Goal: Check status: Check status

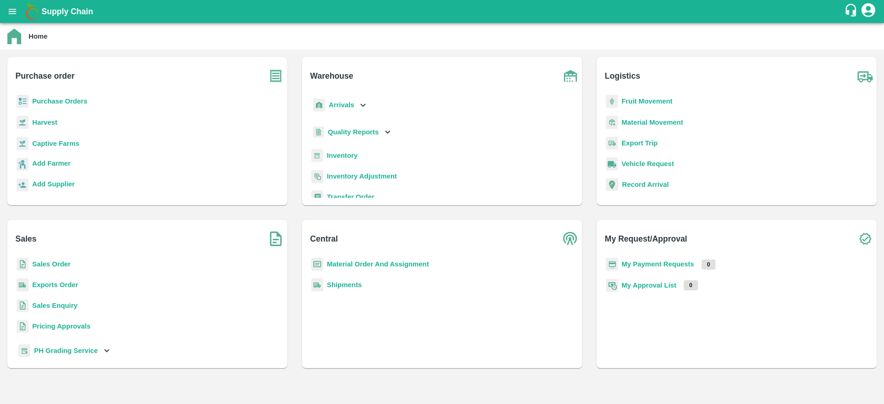
click at [61, 103] on b "Purchase Orders" at bounding box center [59, 101] width 55 height 7
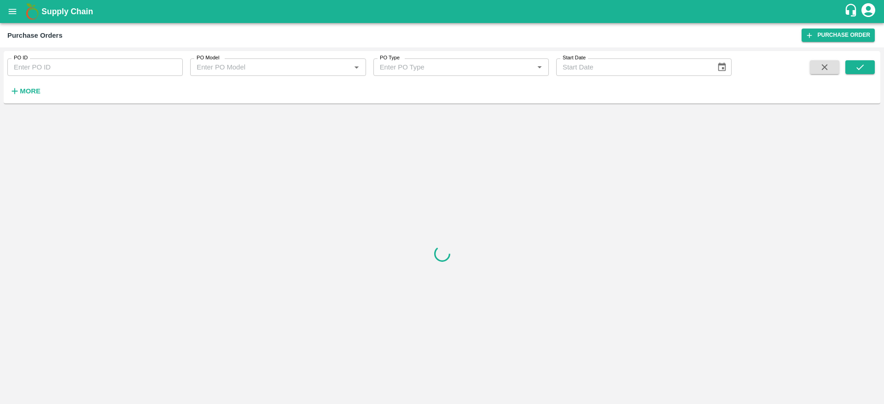
click at [103, 69] on input "PO ID" at bounding box center [94, 66] width 175 height 17
paste input "172847"
click at [865, 69] on icon "submit" at bounding box center [860, 67] width 10 height 10
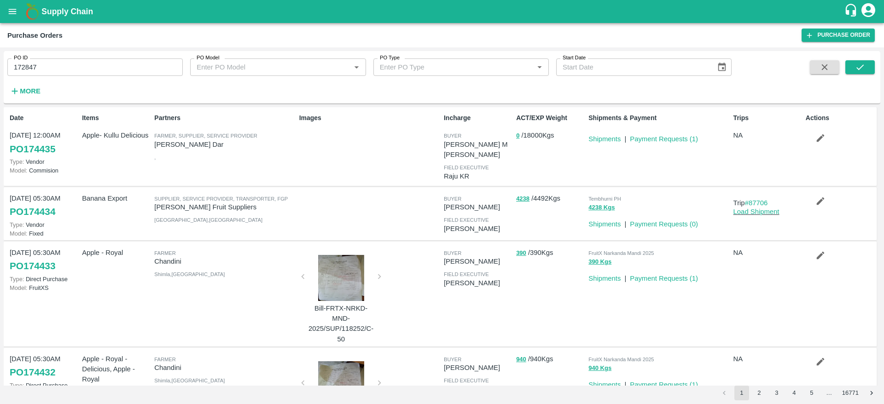
click at [86, 68] on input "172847" at bounding box center [94, 66] width 175 height 17
type input "172847"
click at [864, 69] on icon "submit" at bounding box center [860, 67] width 10 height 10
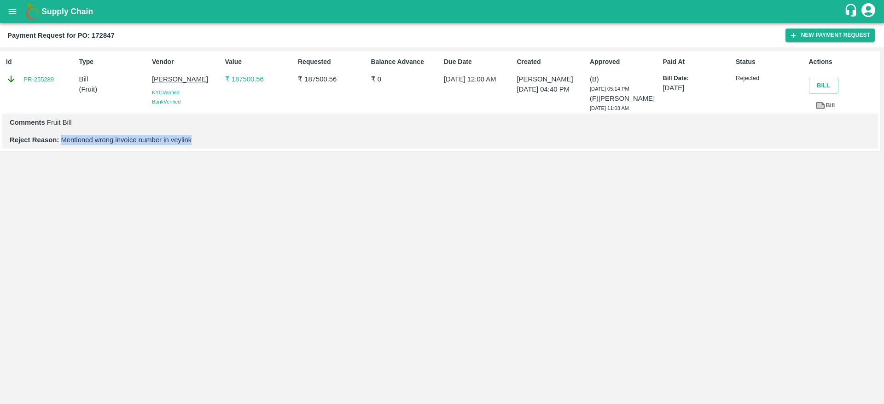
drag, startPoint x: 193, startPoint y: 141, endPoint x: 64, endPoint y: 140, distance: 129.8
click at [64, 140] on p "Reject Reason: Mentioned wrong invoice number in veylink" at bounding box center [440, 140] width 861 height 10
drag, startPoint x: 55, startPoint y: 84, endPoint x: 35, endPoint y: 81, distance: 19.6
click at [35, 81] on div "Id PR-255289" at bounding box center [38, 83] width 73 height 60
copy link "255289"
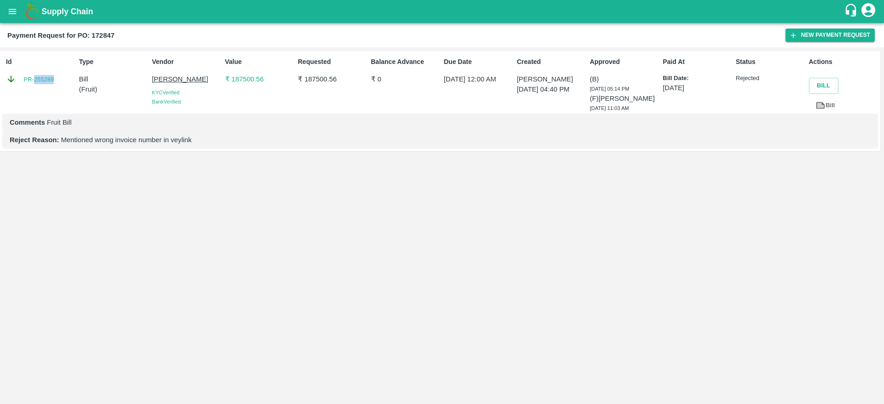
copy link "255289"
